Goal: Task Accomplishment & Management: Complete application form

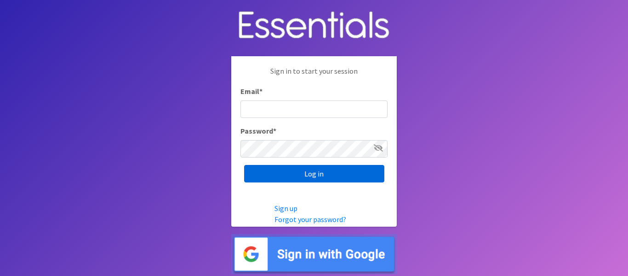
type input "[EMAIL_ADDRESS][DOMAIN_NAME]"
click at [308, 176] on input "Log in" at bounding box center [314, 173] width 140 height 17
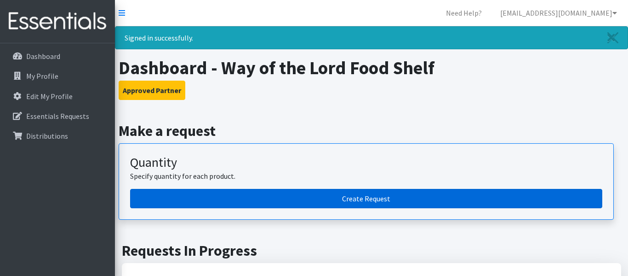
click at [371, 197] on link "Create Request" at bounding box center [366, 198] width 472 height 19
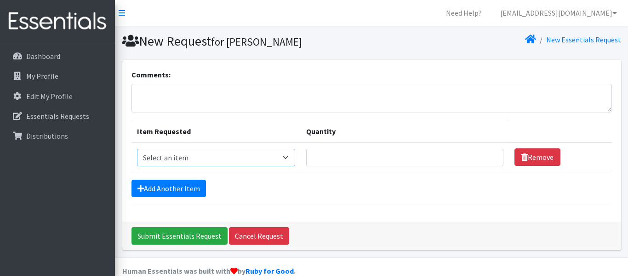
click at [282, 154] on select "Select an item Kids (Newborn) Kids (Preemie) Kids (Size 1) Kids (Size 2) Kids (…" at bounding box center [216, 157] width 158 height 17
select select "11361"
click at [137, 149] on select "Select an item Kids (Newborn) Kids (Preemie) Kids (Size 1) Kids (Size 2) Kids (…" at bounding box center [216, 157] width 158 height 17
click at [314, 157] on input "Quantity" at bounding box center [404, 157] width 197 height 17
type input "500"
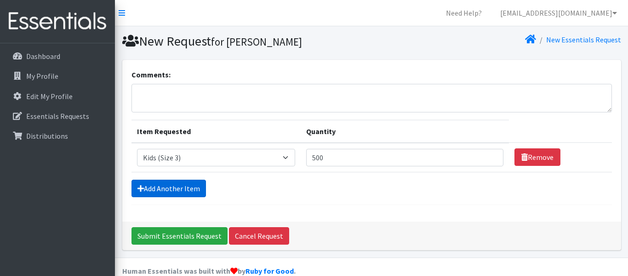
click at [146, 189] on link "Add Another Item" at bounding box center [169, 187] width 75 height 17
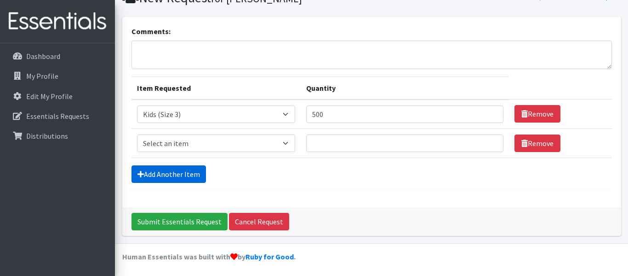
scroll to position [45, 0]
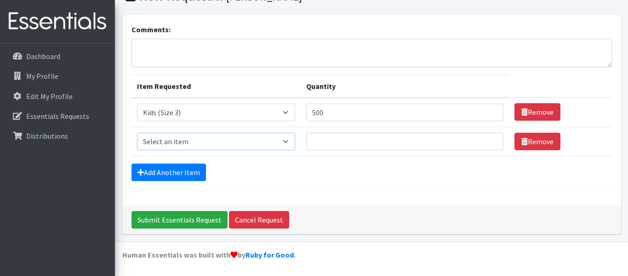
click at [281, 139] on select "Select an item Kids (Newborn) Kids (Preemie) Kids (Size 1) Kids (Size 2) Kids (…" at bounding box center [216, 140] width 158 height 17
select select "11349"
click at [137, 132] on select "Select an item Kids (Newborn) Kids (Preemie) Kids (Size 1) Kids (Size 2) Kids (…" at bounding box center [216, 140] width 158 height 17
click at [309, 141] on input "Quantity" at bounding box center [404, 140] width 197 height 17
type input "1000"
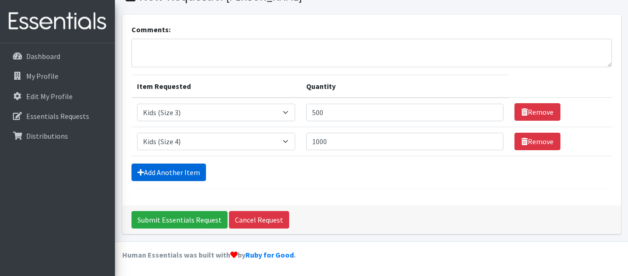
click at [180, 172] on link "Add Another Item" at bounding box center [169, 171] width 75 height 17
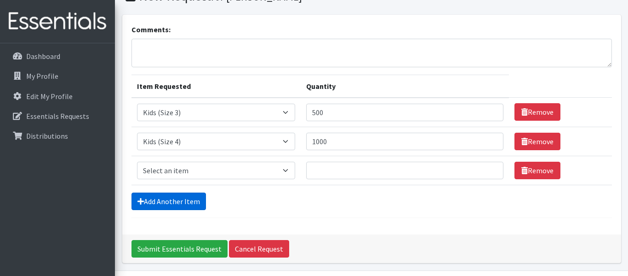
scroll to position [74, 0]
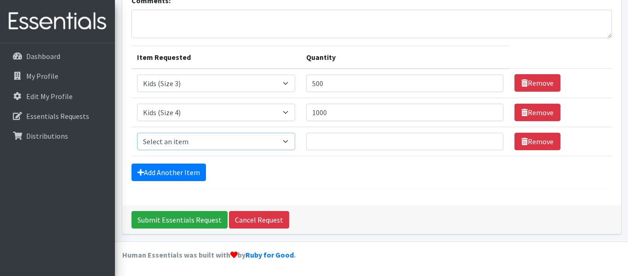
click at [182, 143] on select "Select an item Kids (Newborn) Kids (Preemie) Kids (Size 1) Kids (Size 2) Kids (…" at bounding box center [216, 140] width 158 height 17
select select "11322"
click at [137, 132] on select "Select an item Kids (Newborn) Kids (Preemie) Kids (Size 1) Kids (Size 2) Kids (…" at bounding box center [216, 140] width 158 height 17
click at [174, 36] on textarea "Comments:" at bounding box center [372, 24] width 481 height 29
click at [309, 140] on input "Quantity" at bounding box center [404, 140] width 197 height 17
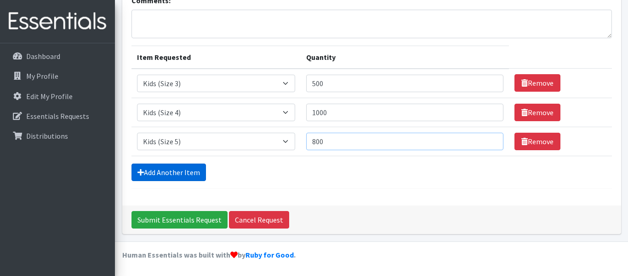
type input "800"
click at [168, 175] on link "Add Another Item" at bounding box center [169, 171] width 75 height 17
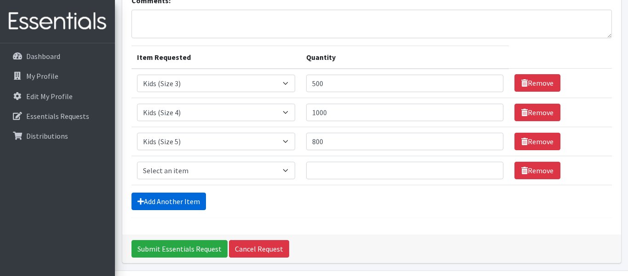
scroll to position [103, 0]
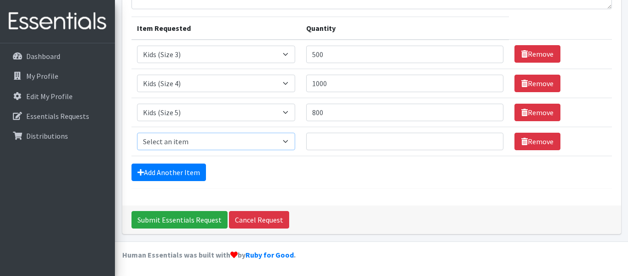
click at [177, 140] on select "Select an item Kids (Newborn) Kids (Preemie) Kids (Size 1) Kids (Size 2) Kids (…" at bounding box center [216, 140] width 158 height 17
select select "11346"
click at [137, 132] on select "Select an item Kids (Newborn) Kids (Preemie) Kids (Size 1) Kids (Size 2) Kids (…" at bounding box center [216, 140] width 158 height 17
click at [310, 140] on input "Quantity" at bounding box center [404, 140] width 197 height 17
type input "800"
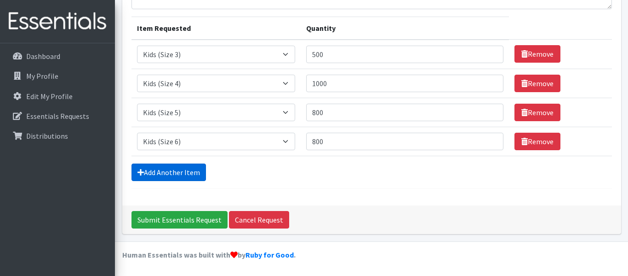
click at [155, 172] on link "Add Another Item" at bounding box center [169, 171] width 75 height 17
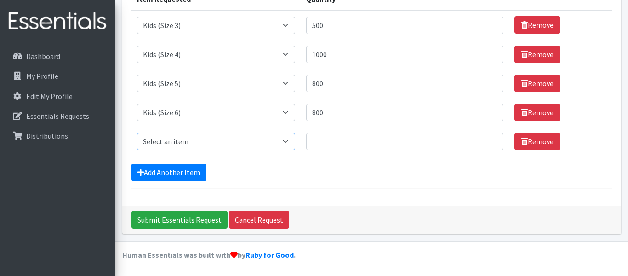
click at [173, 141] on select "Select an item Kids (Newborn) Kids (Preemie) Kids (Size 1) Kids (Size 2) Kids (…" at bounding box center [216, 140] width 158 height 17
select select "14461"
click at [137, 132] on select "Select an item Kids (Newborn) Kids (Preemie) Kids (Size 1) Kids (Size 2) Kids (…" at bounding box center [216, 140] width 158 height 17
click at [309, 140] on input "Quantity" at bounding box center [404, 140] width 197 height 17
type input "600"
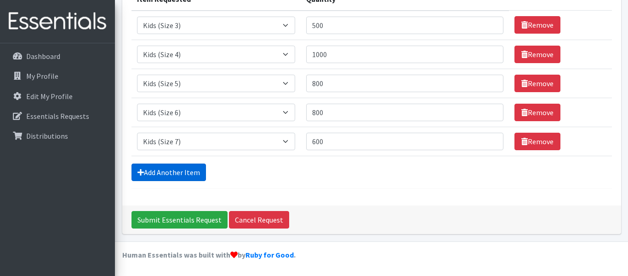
click at [176, 172] on link "Add Another Item" at bounding box center [169, 171] width 75 height 17
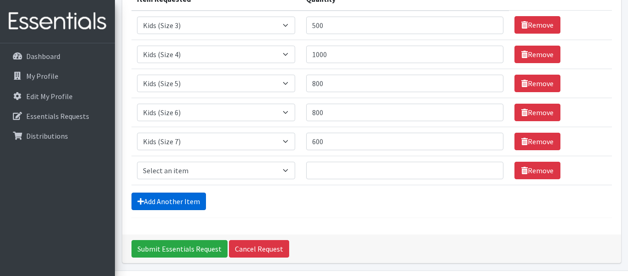
scroll to position [161, 0]
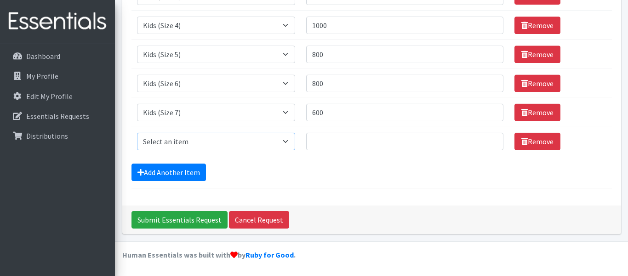
click at [172, 141] on select "Select an item Kids (Newborn) Kids (Preemie) Kids (Size 1) Kids (Size 2) Kids (…" at bounding box center [216, 140] width 158 height 17
click at [170, 172] on link "Add Another Item" at bounding box center [169, 171] width 75 height 17
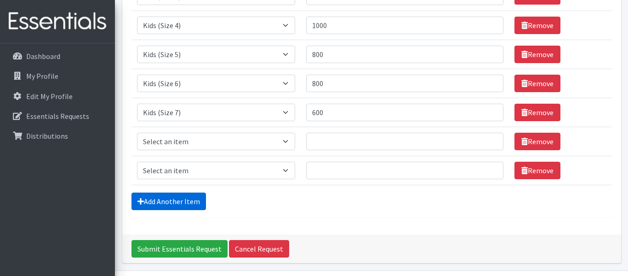
scroll to position [190, 0]
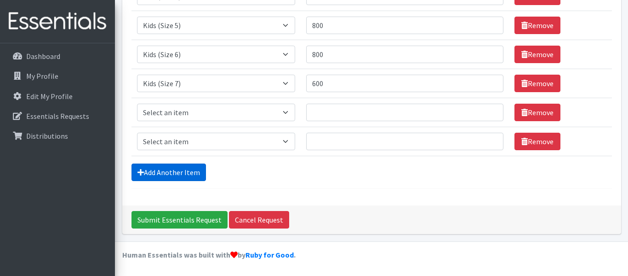
click at [170, 172] on link "Add Another Item" at bounding box center [169, 171] width 75 height 17
click at [167, 81] on select "Select an item Kids (Newborn) Kids (Preemie) Kids (Size 1) Kids (Size 2) Kids (…" at bounding box center [216, 83] width 158 height 17
select select "11347"
click at [137, 75] on select "Select an item Kids (Newborn) Kids (Preemie) Kids (Size 1) Kids (Size 2) Kids (…" at bounding box center [216, 83] width 158 height 17
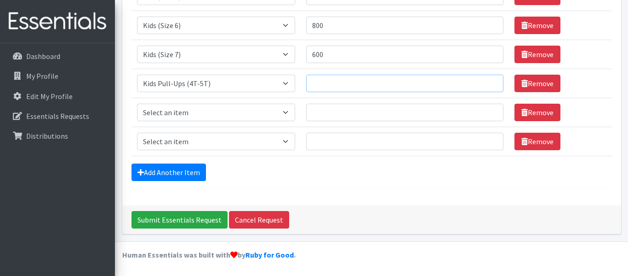
click at [310, 82] on input "Quantity" at bounding box center [404, 83] width 197 height 17
type input "800"
click at [163, 112] on select "Select an item Kids (Newborn) Kids (Preemie) Kids (Size 1) Kids (Size 2) Kids (…" at bounding box center [216, 111] width 158 height 17
select select "11343"
click at [137, 103] on select "Select an item Kids (Newborn) Kids (Preemie) Kids (Size 1) Kids (Size 2) Kids (…" at bounding box center [216, 111] width 158 height 17
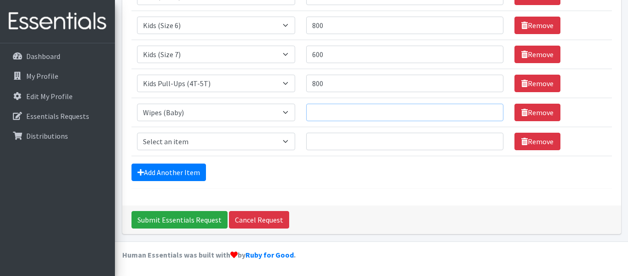
click at [309, 113] on input "Quantity" at bounding box center [404, 111] width 197 height 17
type input "1440"
click at [524, 141] on icon at bounding box center [525, 141] width 6 height 7
click at [167, 221] on input "Submit Essentials Request" at bounding box center [180, 219] width 96 height 17
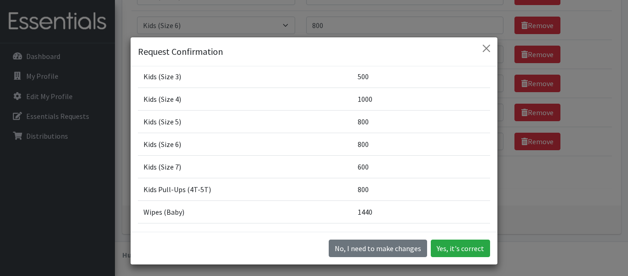
scroll to position [33, 0]
click at [460, 250] on button "Yes, it's correct" at bounding box center [460, 247] width 59 height 17
